Goal: Information Seeking & Learning: Learn about a topic

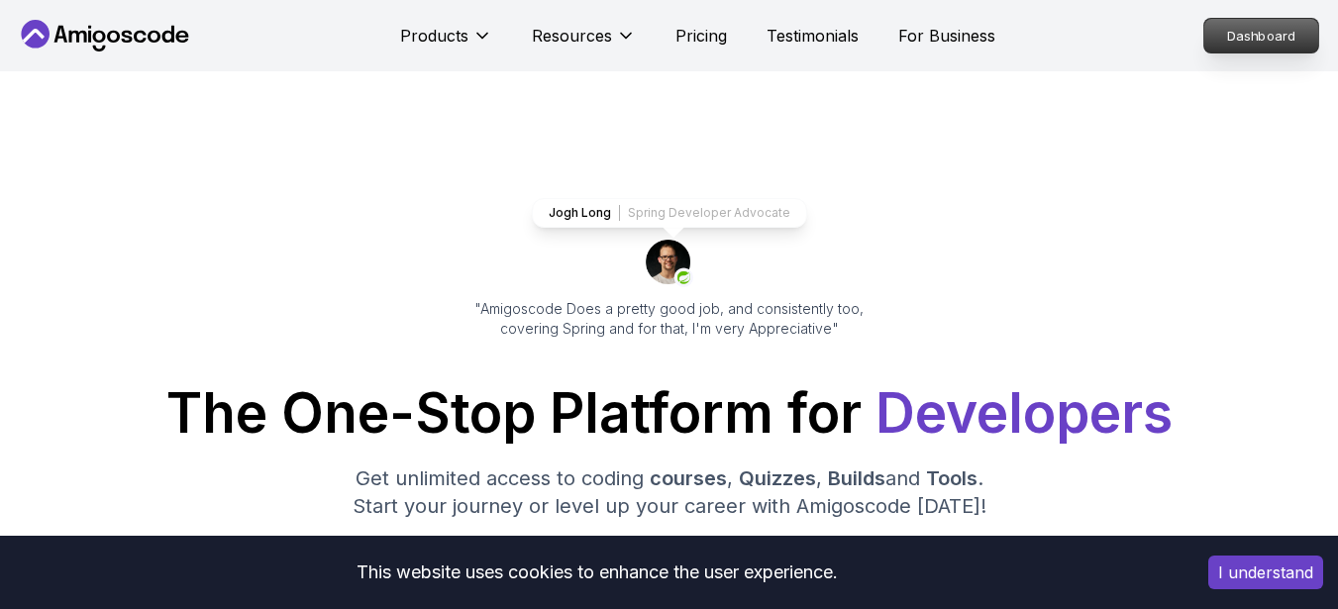
click at [1252, 46] on p "Dashboard" at bounding box center [1262, 36] width 114 height 34
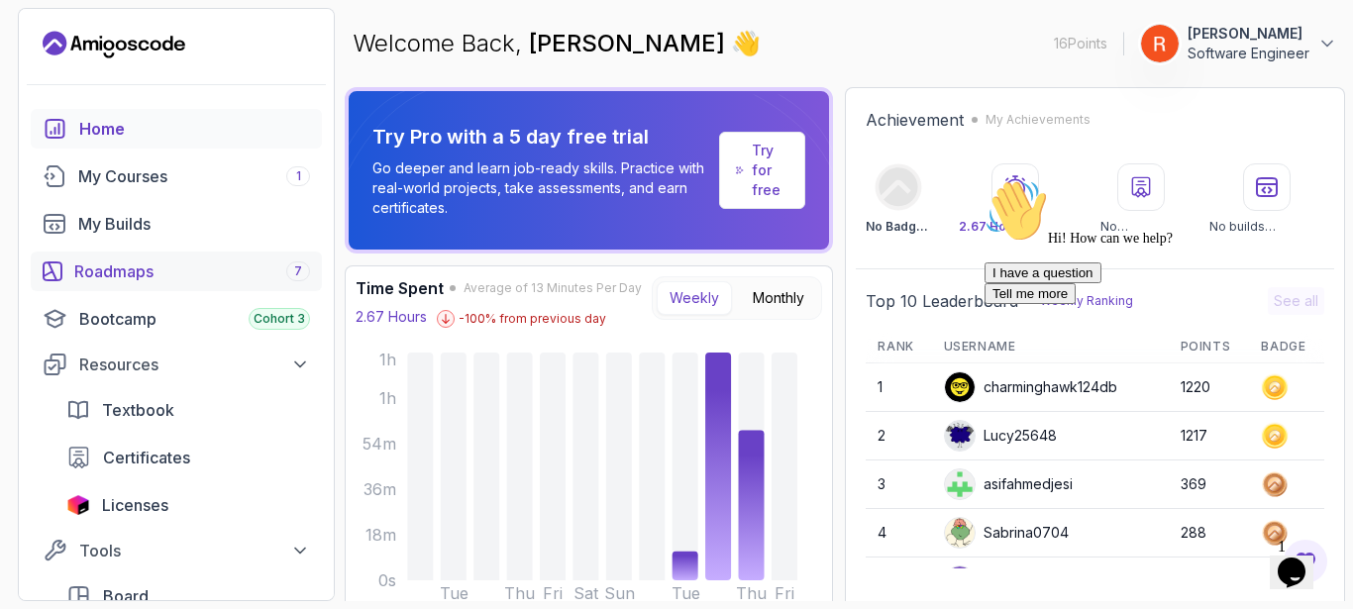
click at [126, 262] on div "Roadmaps 7" at bounding box center [192, 272] width 236 height 24
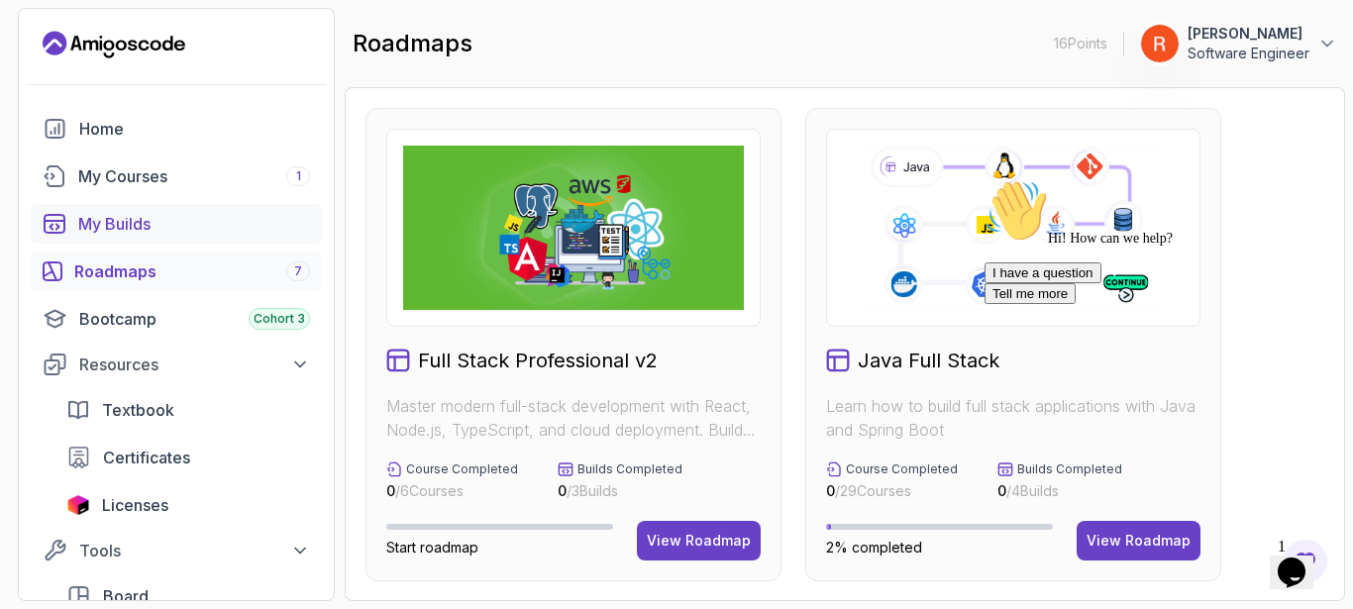
click at [190, 224] on div "My Builds" at bounding box center [194, 224] width 232 height 24
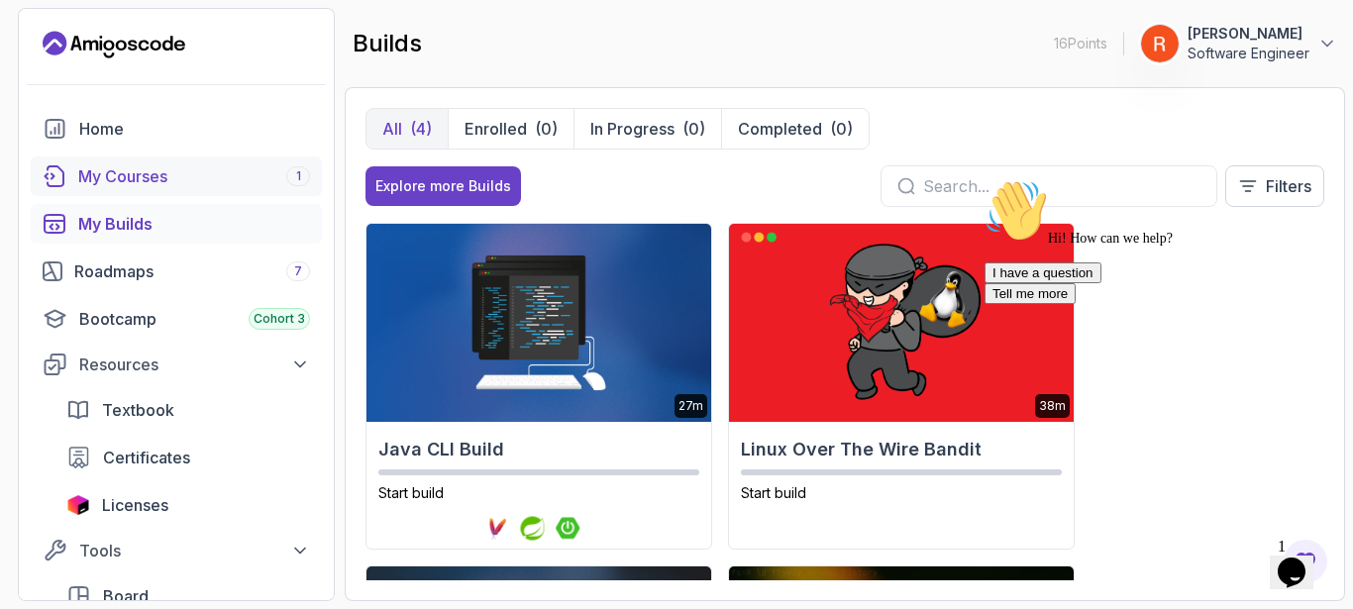
click at [190, 166] on div "My Courses 1" at bounding box center [194, 176] width 232 height 24
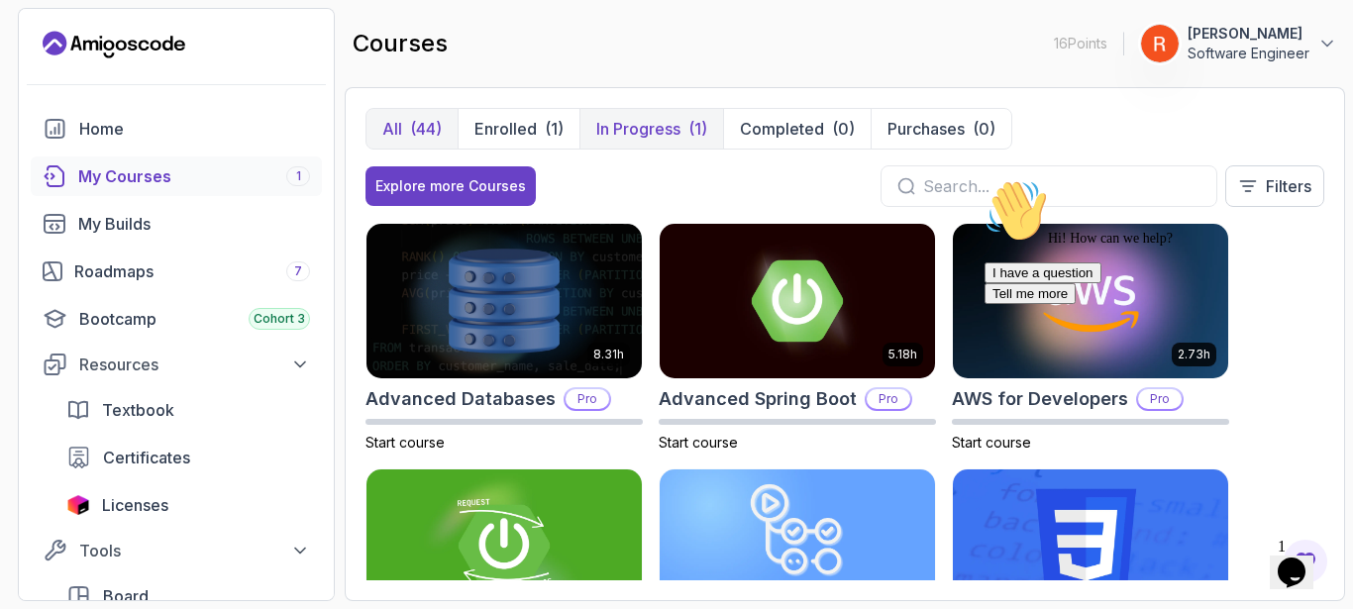
click at [651, 147] on button "In Progress (1)" at bounding box center [652, 129] width 144 height 40
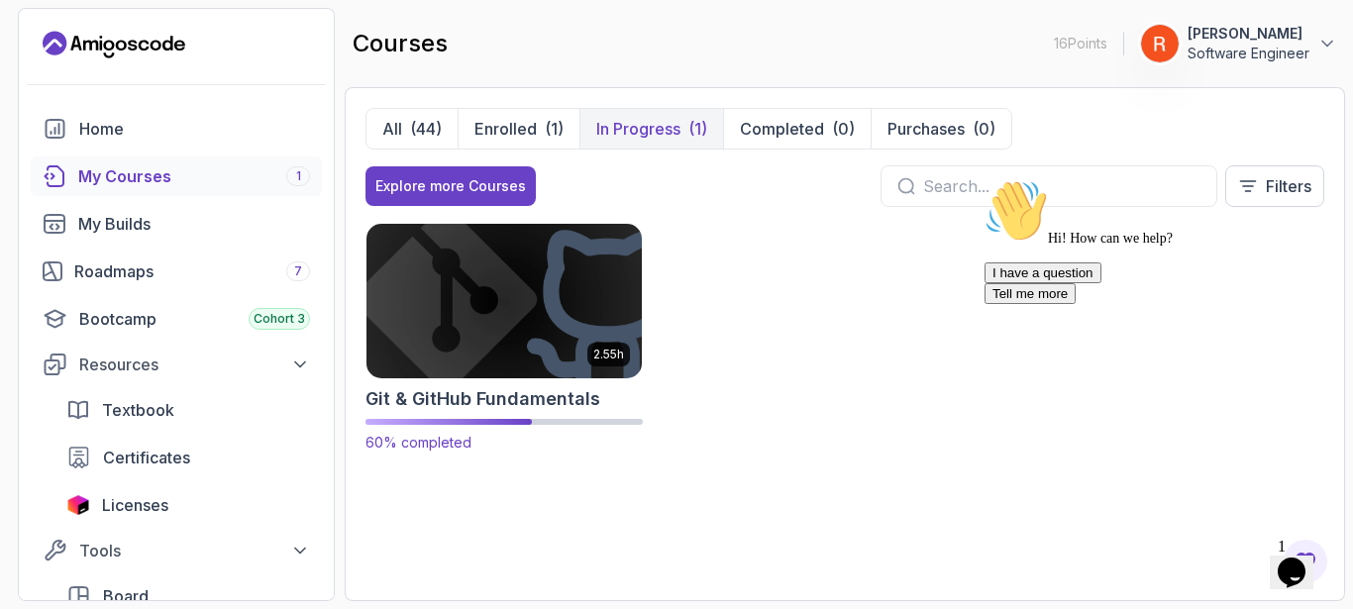
click at [616, 347] on p "2.55h" at bounding box center [608, 355] width 31 height 16
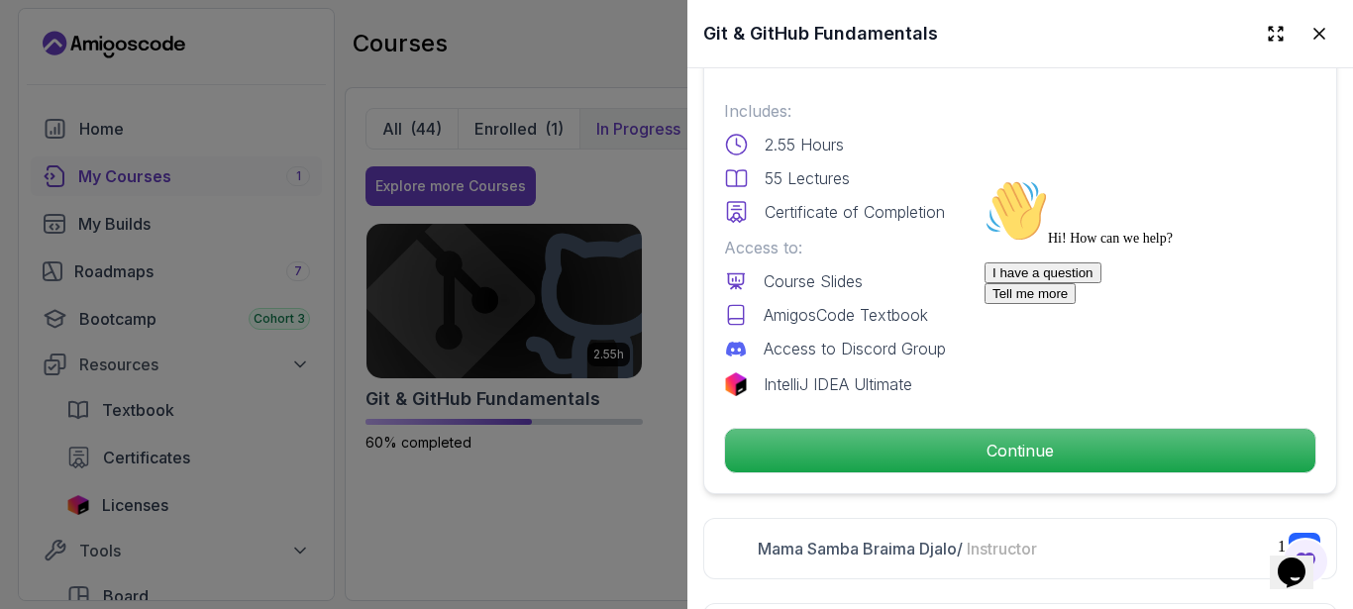
scroll to position [594, 0]
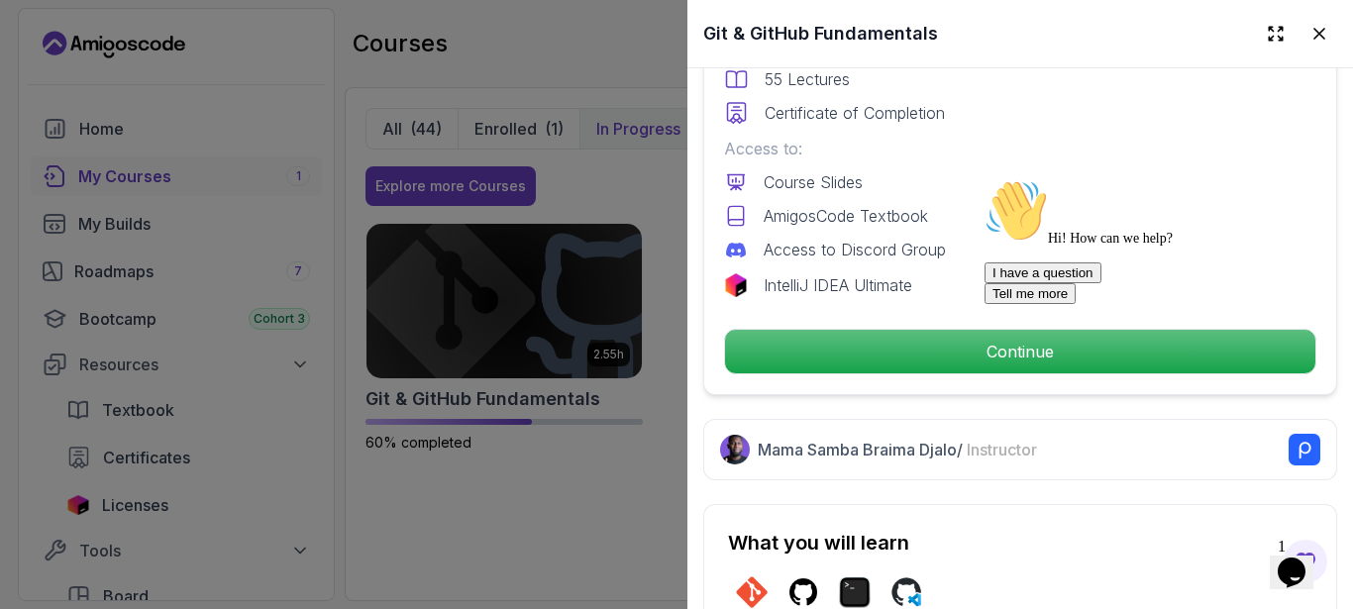
click at [985, 304] on div "Hi! How can we help? I have a question Tell me more" at bounding box center [1163, 241] width 357 height 125
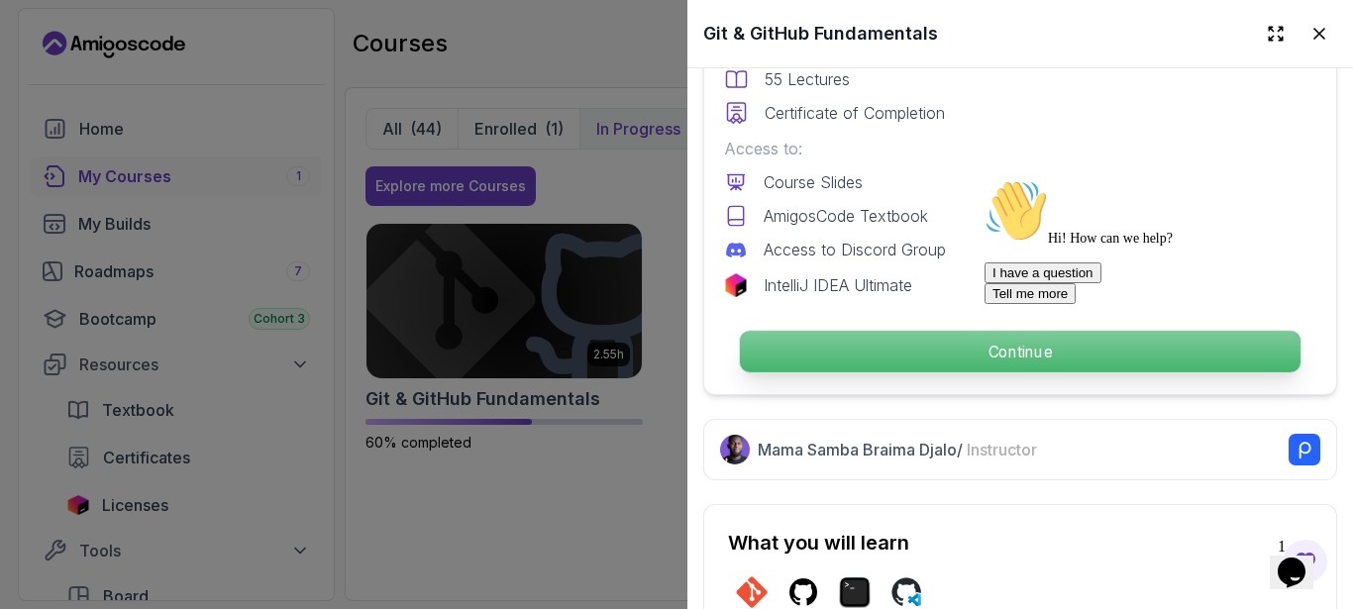
click at [899, 350] on p "Continue" at bounding box center [1020, 352] width 561 height 42
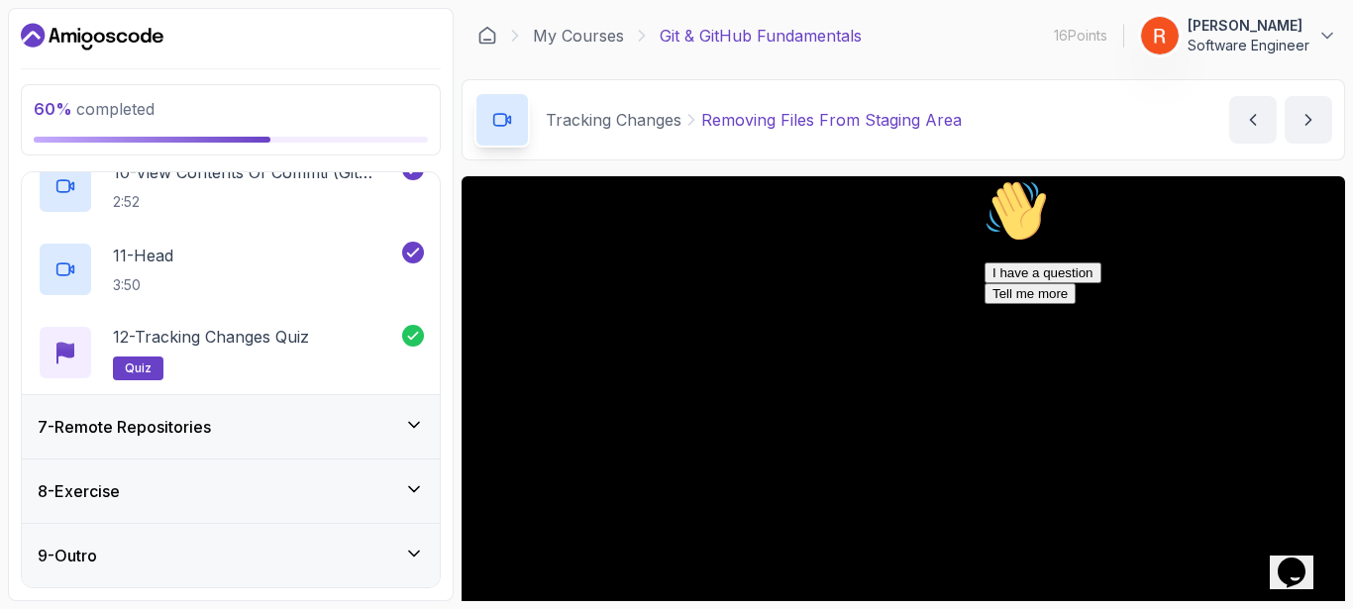
click at [289, 430] on div "7 - Remote Repositories" at bounding box center [231, 427] width 386 height 24
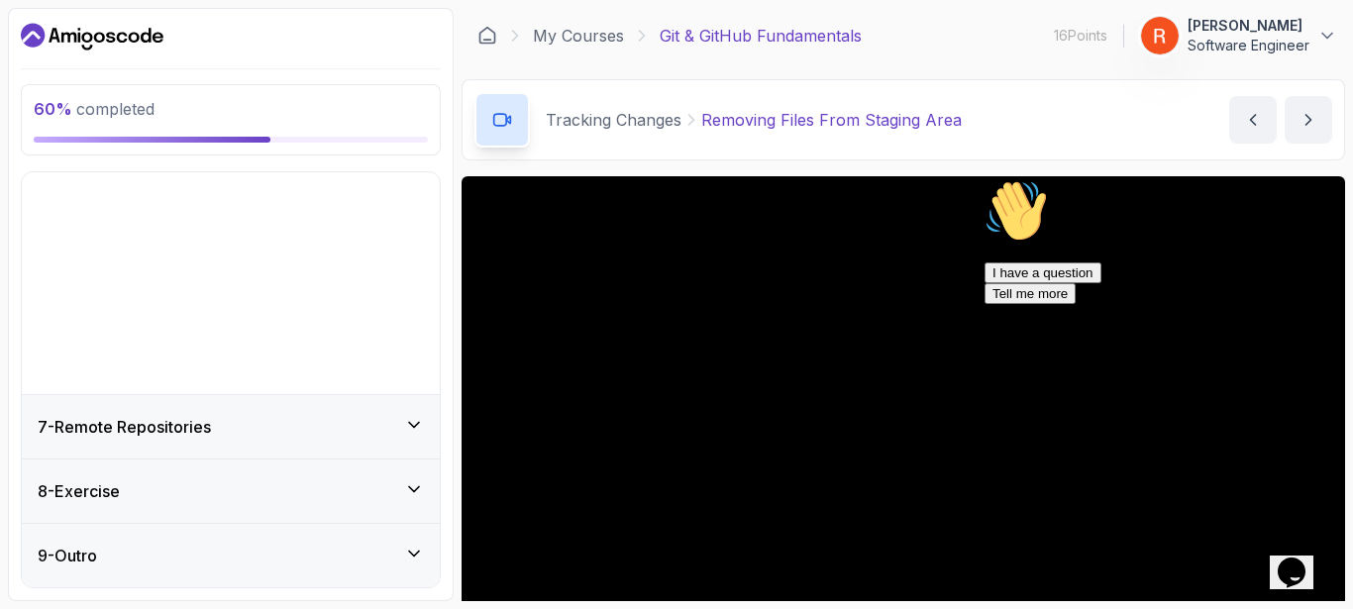
scroll to position [164, 0]
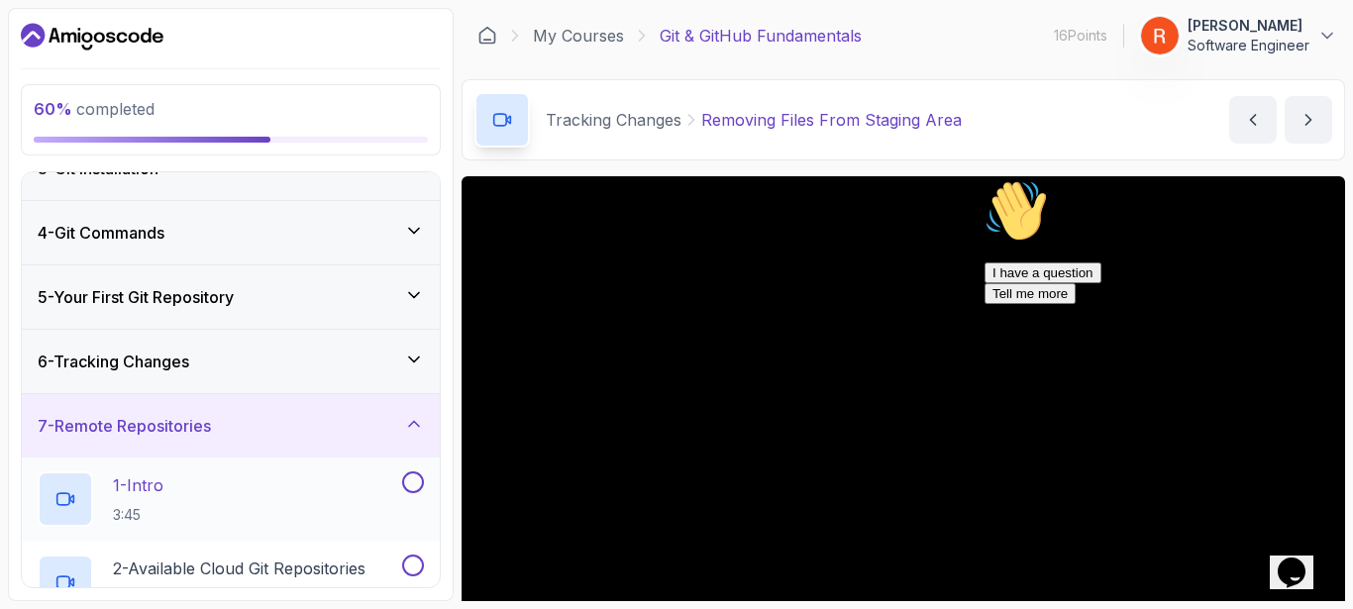
click at [279, 461] on div "1 - Intro 3:45" at bounding box center [231, 499] width 418 height 83
click at [292, 482] on div "1 - Intro 3:45" at bounding box center [218, 499] width 361 height 55
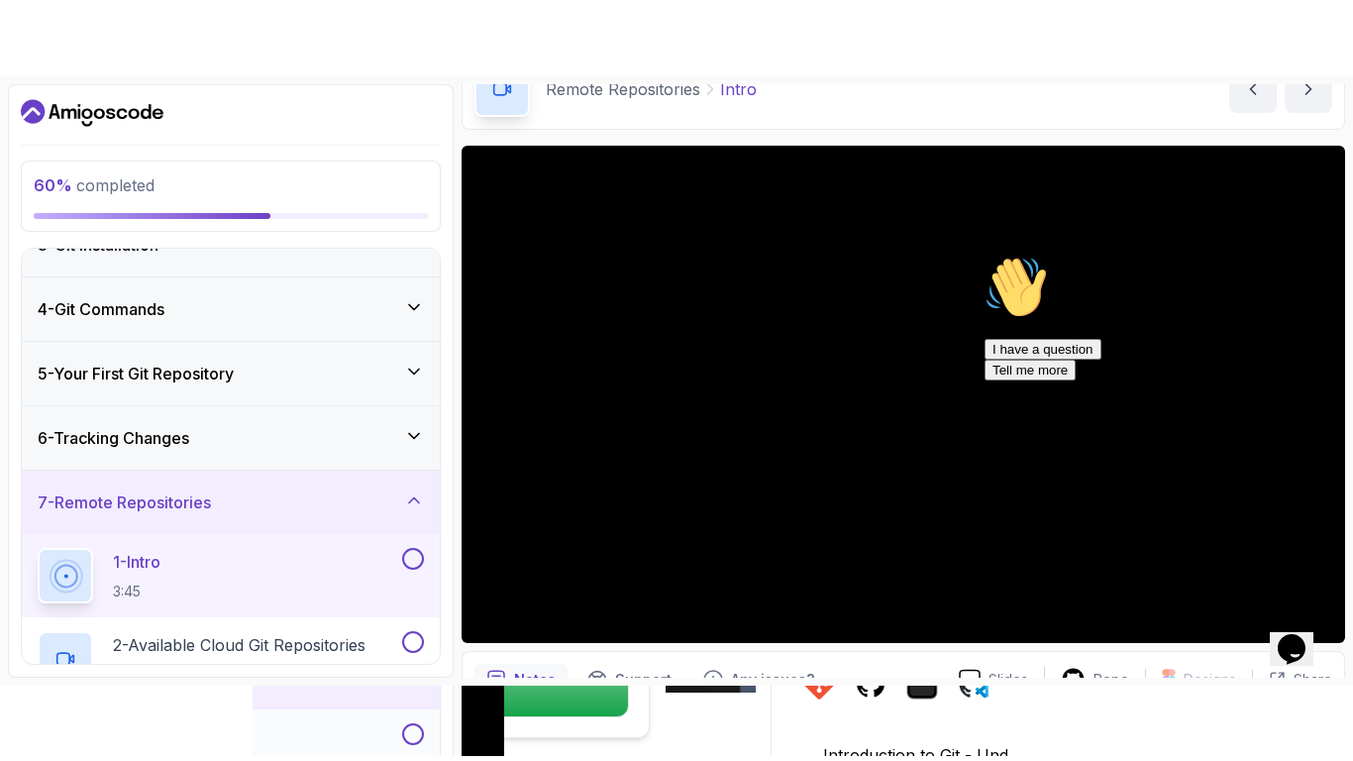
scroll to position [210, 0]
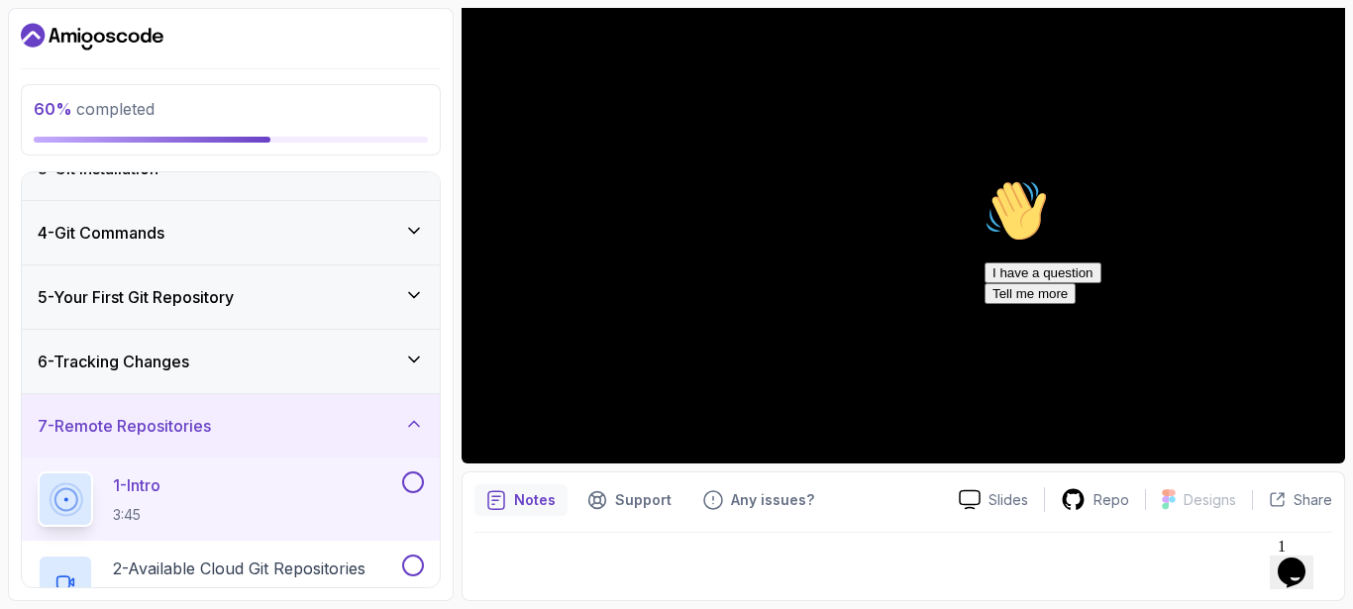
click at [985, 179] on icon "Chat attention grabber" at bounding box center [985, 179] width 0 height 0
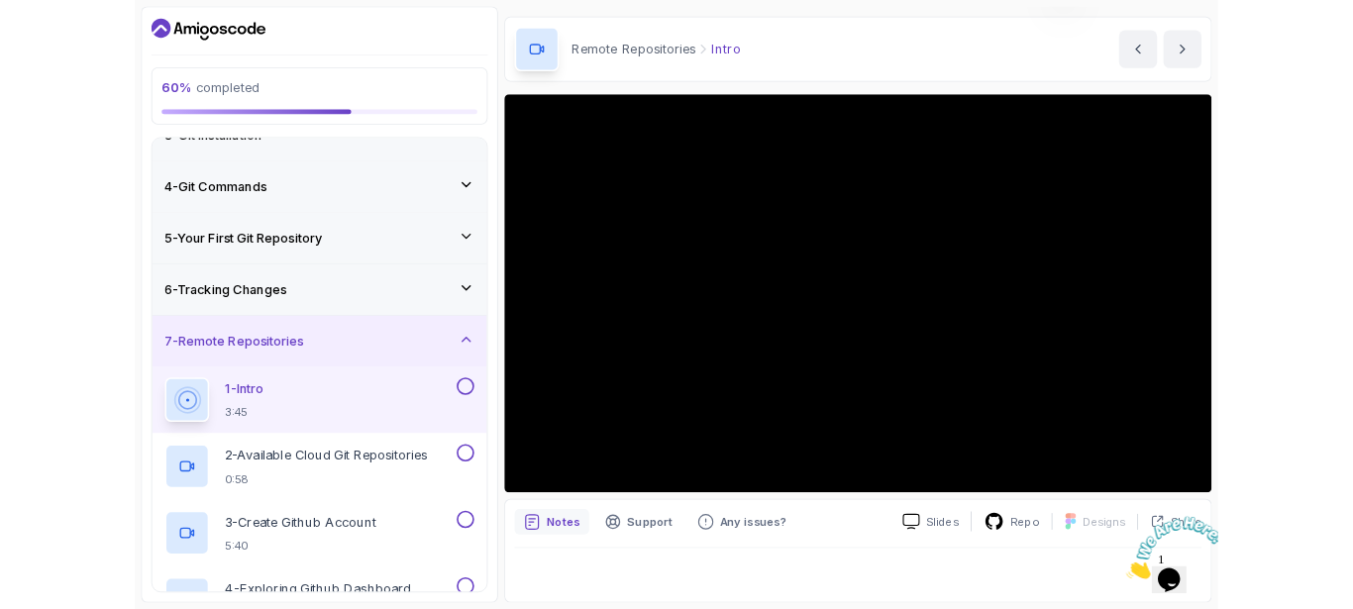
scroll to position [59, 0]
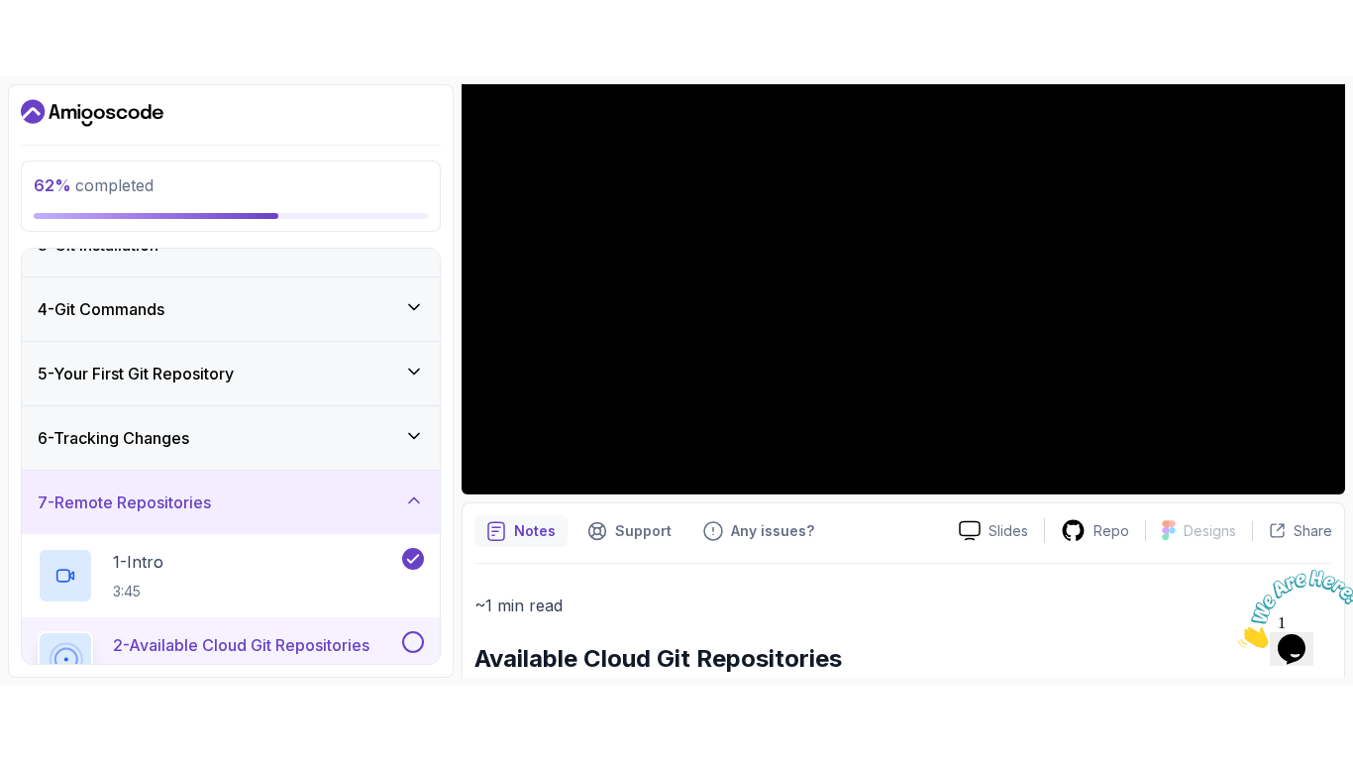
scroll to position [258, 0]
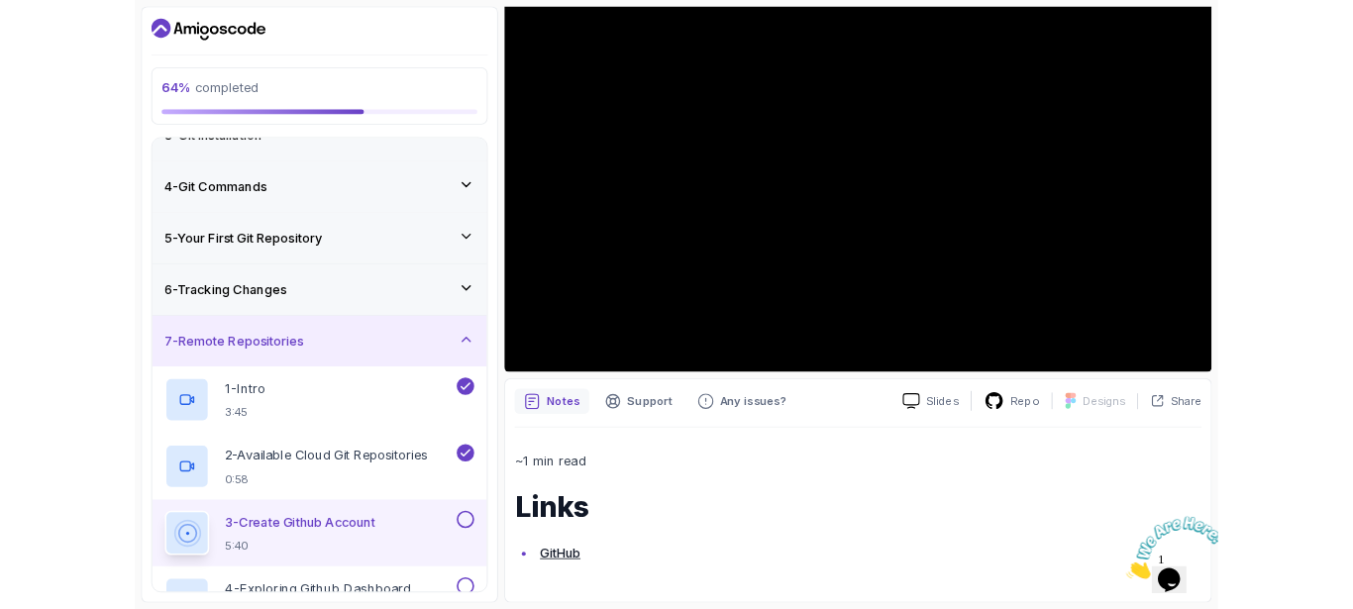
scroll to position [209, 0]
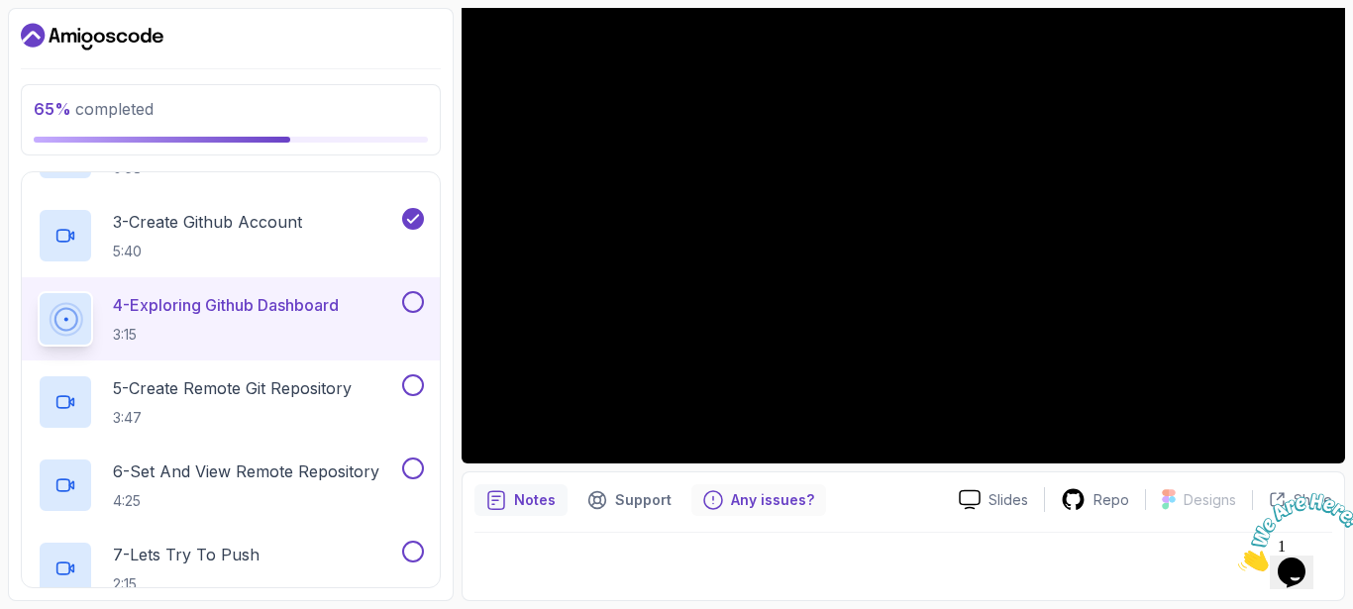
scroll to position [561, 0]
